Goal: Transaction & Acquisition: Register for event/course

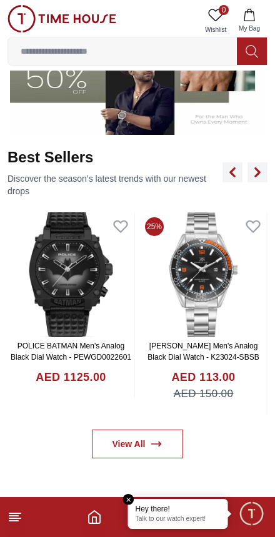
scroll to position [434, 0]
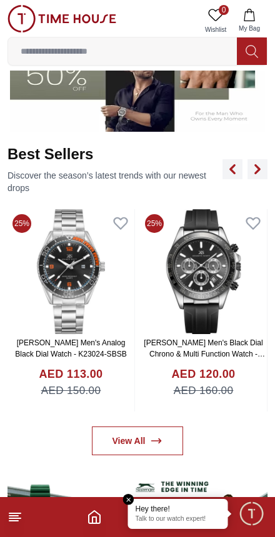
click at [172, 437] on link "View All" at bounding box center [138, 441] width 92 height 29
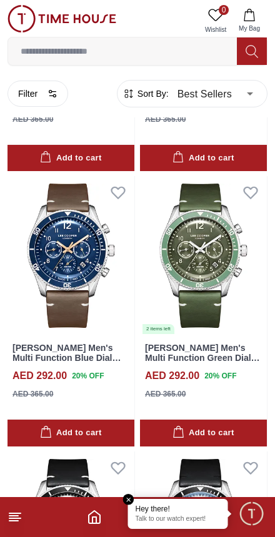
scroll to position [2174, 0]
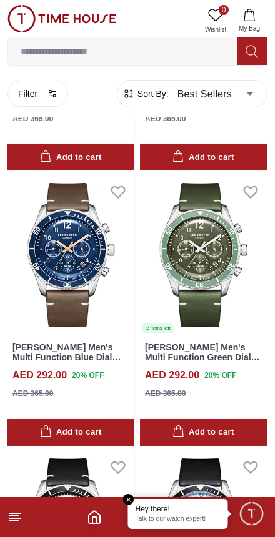
click at [49, 56] on input at bounding box center [122, 51] width 229 height 25
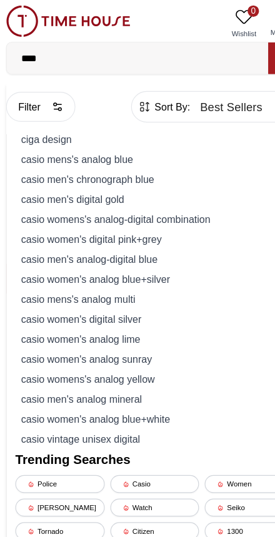
type input "*****"
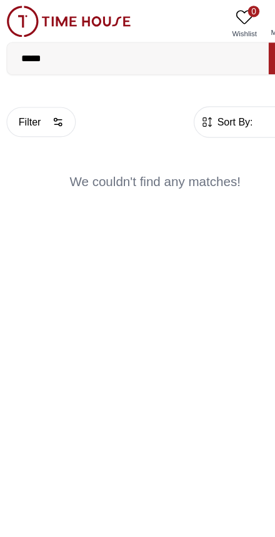
click at [56, 56] on input "*****" at bounding box center [122, 51] width 229 height 25
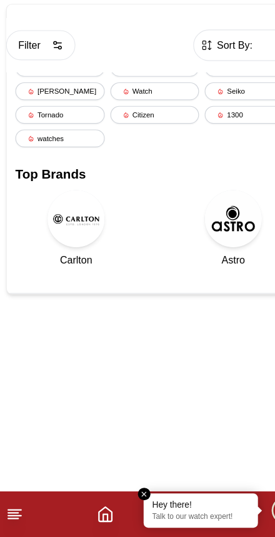
click at [81, 497] on footer at bounding box center [137, 517] width 275 height 40
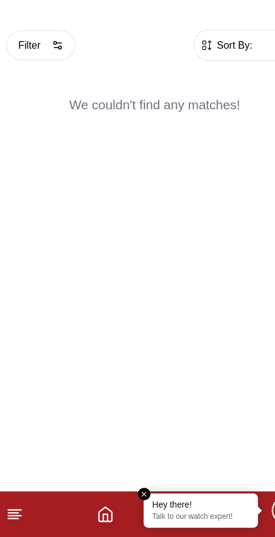
click at [12, 518] on line at bounding box center [14, 518] width 11 height 0
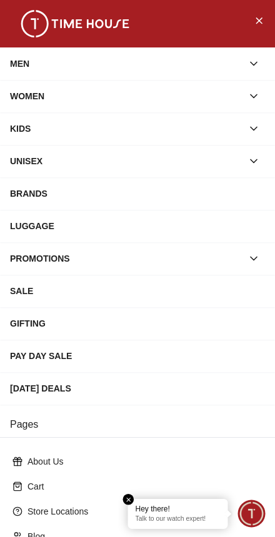
click at [18, 196] on div "BRANDS" at bounding box center [137, 193] width 255 height 22
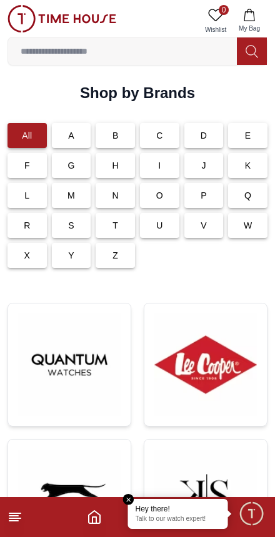
click at [67, 234] on div "S" at bounding box center [71, 225] width 39 height 25
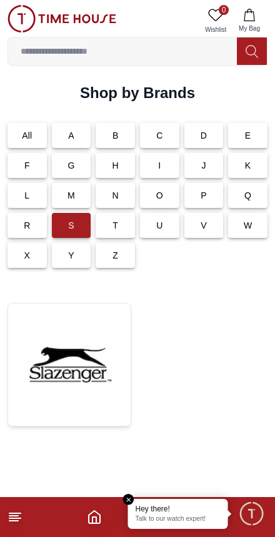
click at [94, 514] on icon "Home" at bounding box center [94, 517] width 15 height 15
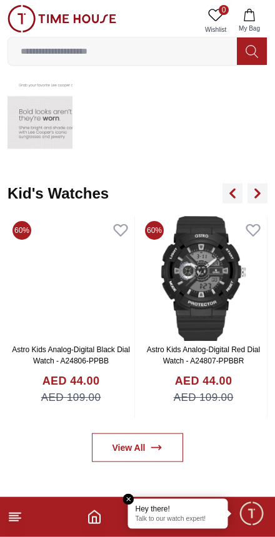
scroll to position [2083, 0]
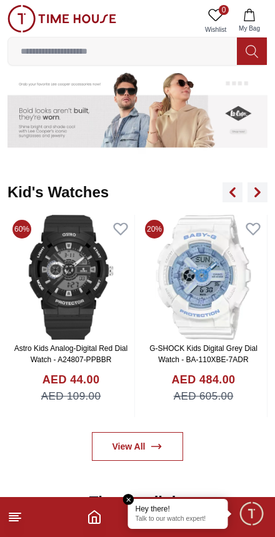
click at [87, 505] on footer at bounding box center [137, 517] width 275 height 40
click at [95, 502] on footer at bounding box center [137, 517] width 275 height 40
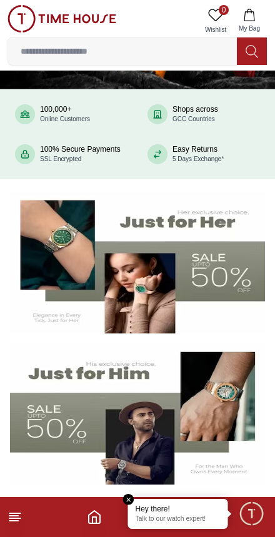
scroll to position [79, 0]
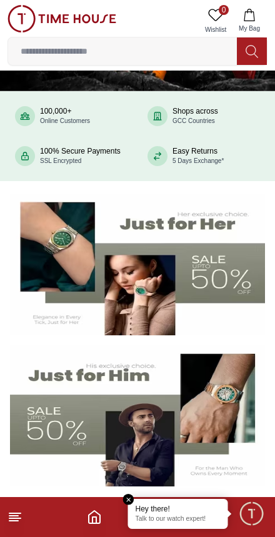
click at [29, 300] on img at bounding box center [137, 265] width 255 height 142
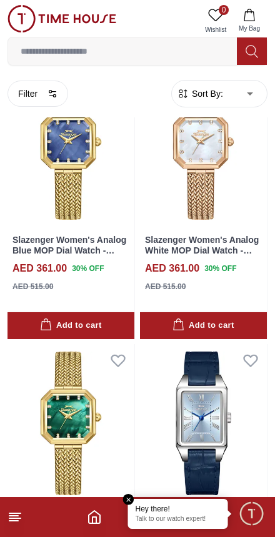
click at [210, 97] on span "Sort By:" at bounding box center [206, 93] width 34 height 12
click at [212, 97] on span "Sort By:" at bounding box center [206, 93] width 34 height 12
click at [24, 94] on button "Filter" at bounding box center [37, 94] width 61 height 26
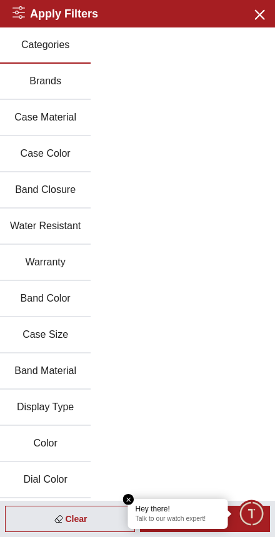
click at [31, 77] on button "Brands" at bounding box center [45, 82] width 91 height 36
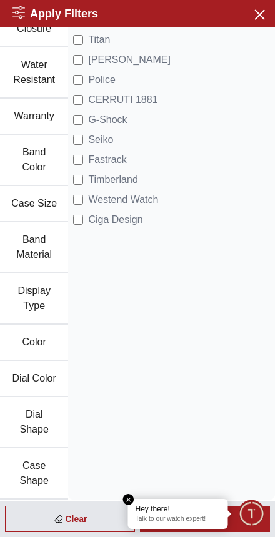
scroll to position [206, 0]
click at [130, 500] on em "Close tooltip" at bounding box center [128, 499] width 11 height 11
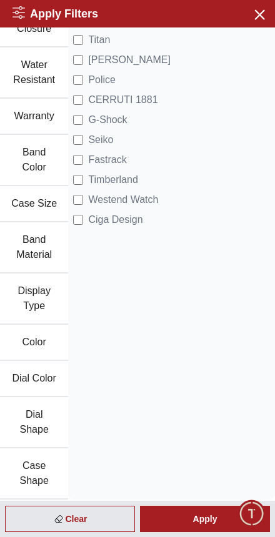
click at [198, 518] on div "Apply" at bounding box center [205, 519] width 130 height 26
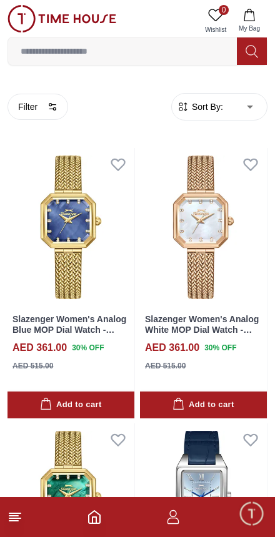
click at [42, 106] on button "Filter" at bounding box center [37, 107] width 61 height 26
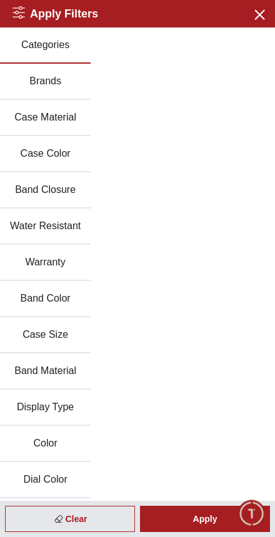
click at [33, 82] on button "Brands" at bounding box center [45, 82] width 91 height 36
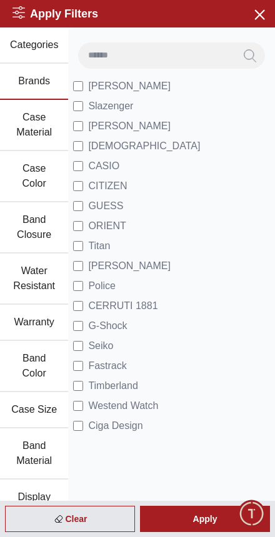
click at [182, 520] on div "Apply" at bounding box center [205, 519] width 130 height 26
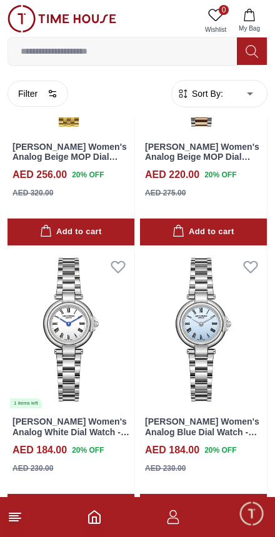
click at [36, 55] on input at bounding box center [122, 51] width 229 height 25
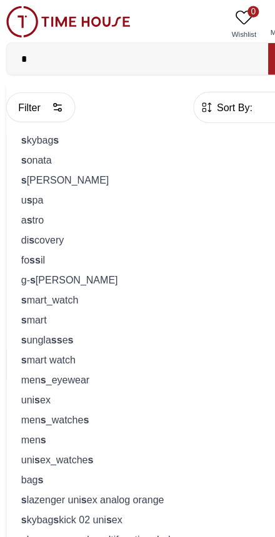
type input "*"
click at [33, 52] on input "*" at bounding box center [122, 51] width 229 height 25
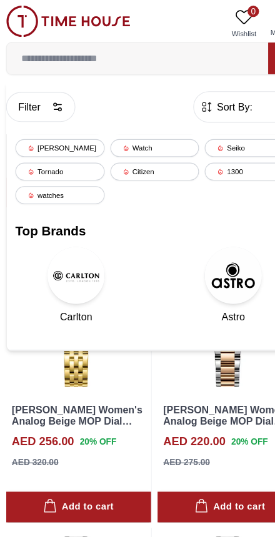
scroll to position [2162, 0]
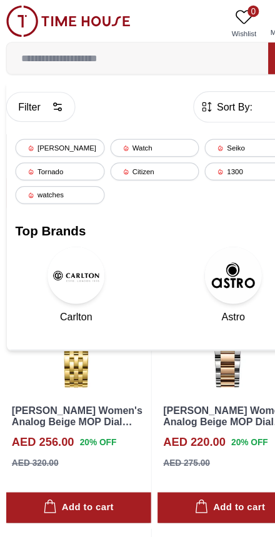
click at [197, 131] on div "Seiko" at bounding box center [220, 130] width 78 height 16
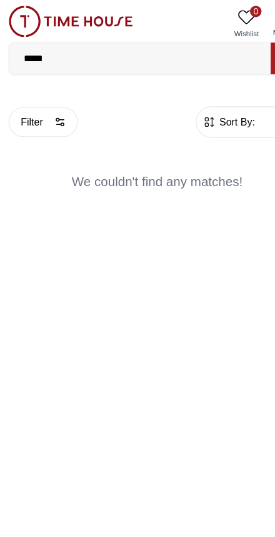
click at [19, 19] on img at bounding box center [61, 18] width 109 height 27
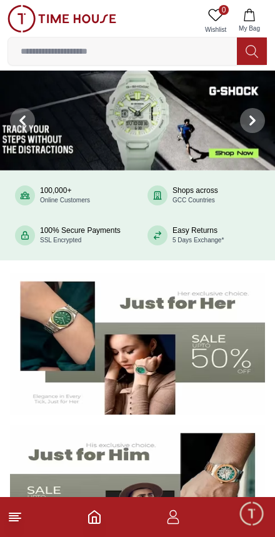
click at [179, 512] on icon "button" at bounding box center [173, 517] width 15 height 15
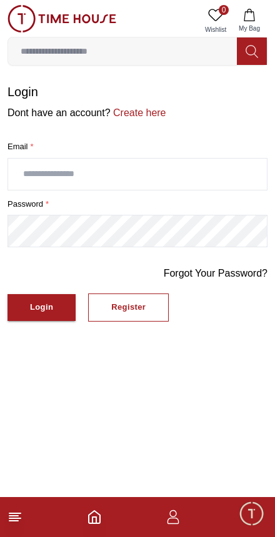
click at [56, 304] on button "Login" at bounding box center [41, 307] width 68 height 27
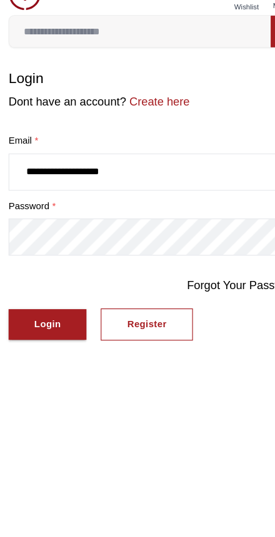
type input "**********"
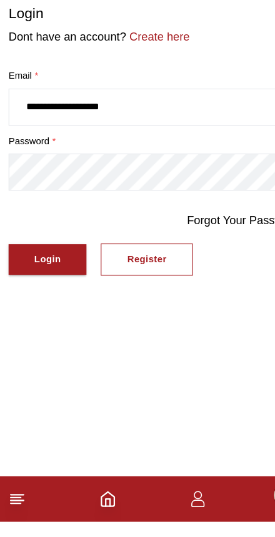
click at [29, 294] on button "Login" at bounding box center [41, 307] width 68 height 27
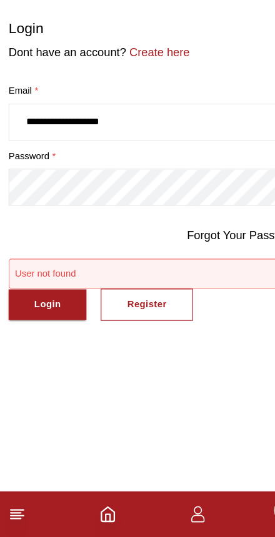
click at [104, 320] on button "Register" at bounding box center [128, 334] width 81 height 28
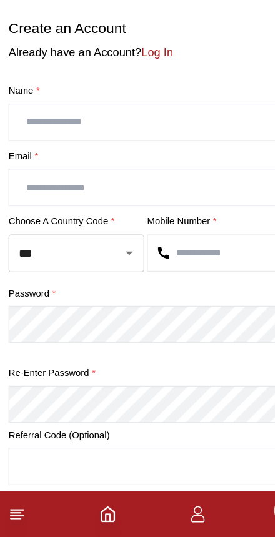
click at [36, 159] on input "text" at bounding box center [137, 174] width 259 height 31
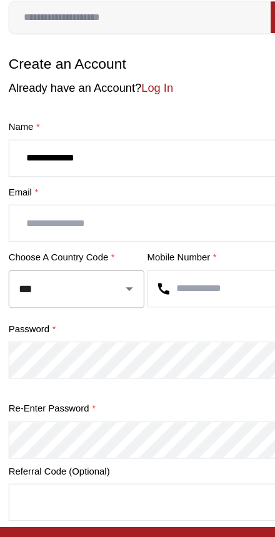
type input "**********"
click at [27, 215] on input "text" at bounding box center [137, 230] width 259 height 31
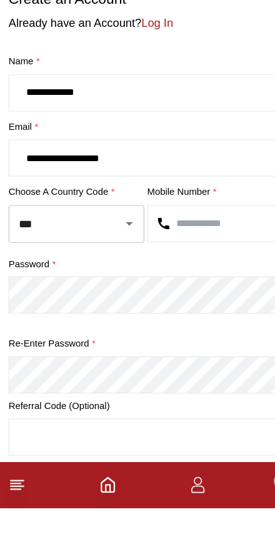
type input "**********"
click at [31, 278] on input "***" at bounding box center [49, 289] width 72 height 22
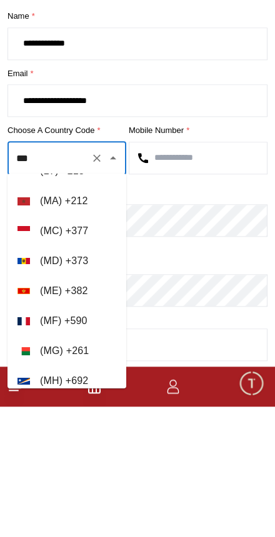
click at [104, 280] on button "Clear" at bounding box center [96, 288] width 17 height 17
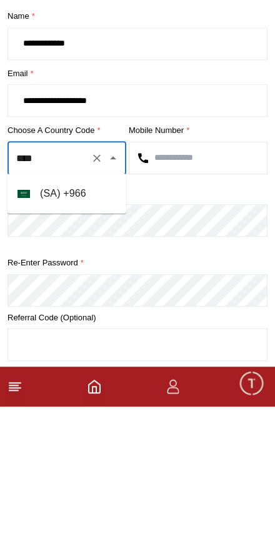
click at [40, 309] on li "( SA ) + 966" at bounding box center [66, 324] width 119 height 30
type input "***"
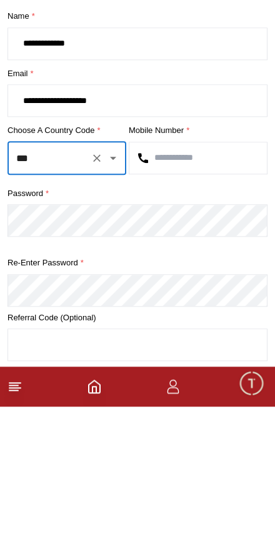
click at [168, 273] on input "text" at bounding box center [197, 288] width 137 height 31
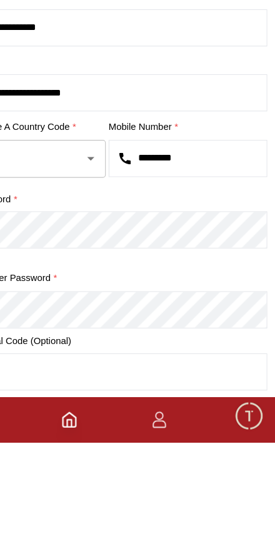
type input "*********"
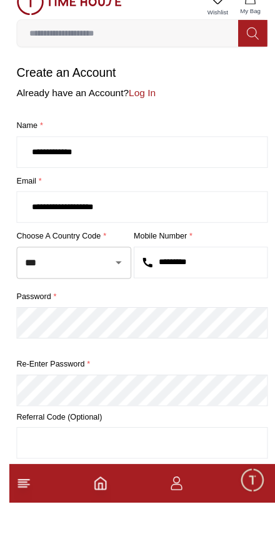
scroll to position [21, 0]
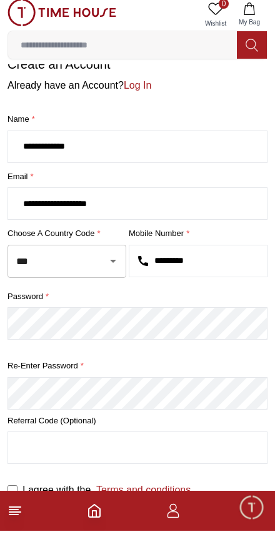
click at [23, 489] on label "I agree with the Terms and conditions" at bounding box center [106, 496] width 168 height 15
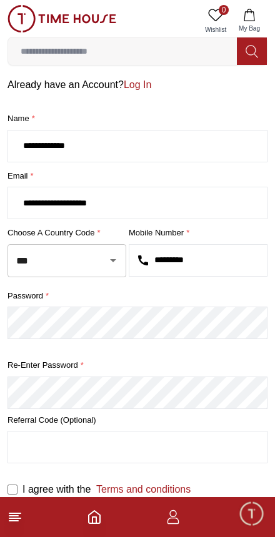
scroll to position [27, 0]
click at [187, 451] on input "text" at bounding box center [137, 447] width 259 height 31
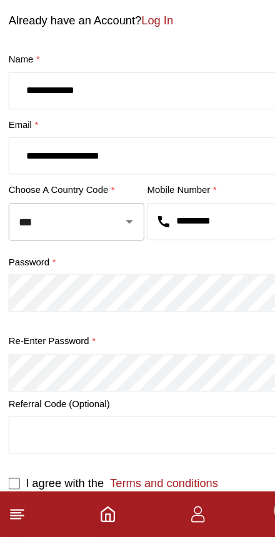
click at [174, 432] on input "text" at bounding box center [137, 447] width 259 height 31
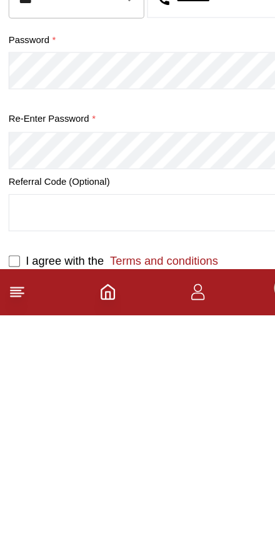
click at [61, 513] on button "Create Account" at bounding box center [61, 526] width 108 height 27
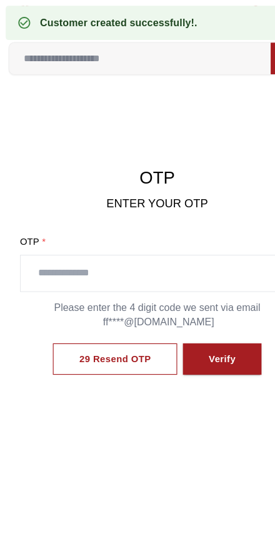
click at [42, 242] on input "text" at bounding box center [137, 239] width 239 height 31
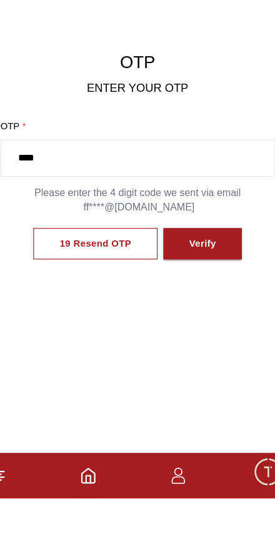
type input "****"
click at [192, 300] on button "Verify" at bounding box center [194, 314] width 69 height 28
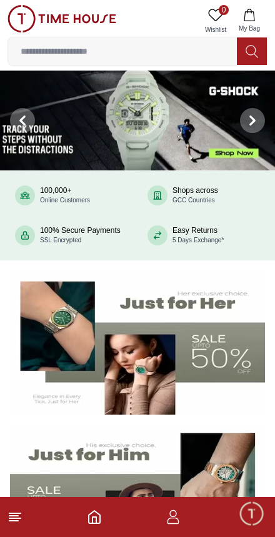
click at [176, 517] on icon "button" at bounding box center [173, 517] width 15 height 15
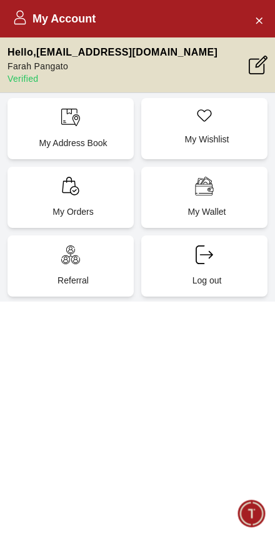
click at [260, 17] on icon "Close Account" at bounding box center [259, 20] width 10 height 16
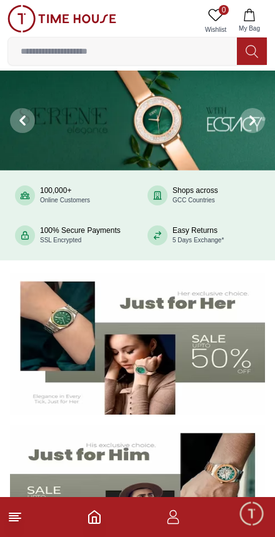
click at [20, 513] on line at bounding box center [14, 513] width 11 height 0
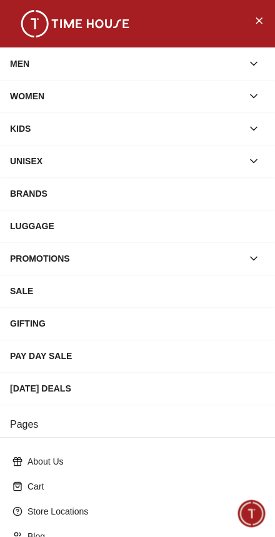
click at [152, 188] on div "BRANDS" at bounding box center [137, 193] width 255 height 22
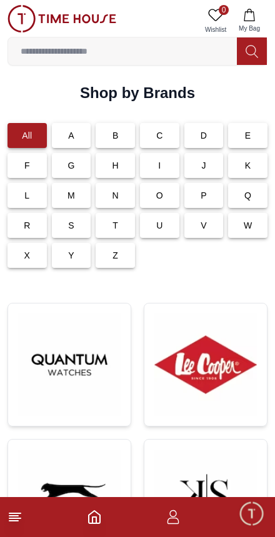
click at [74, 225] on p "S" at bounding box center [71, 225] width 6 height 12
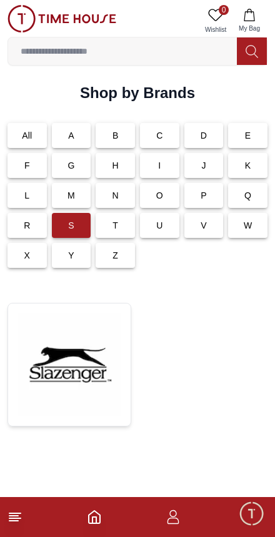
click at [104, 513] on footer at bounding box center [137, 517] width 275 height 40
